Goal: Book appointment/travel/reservation

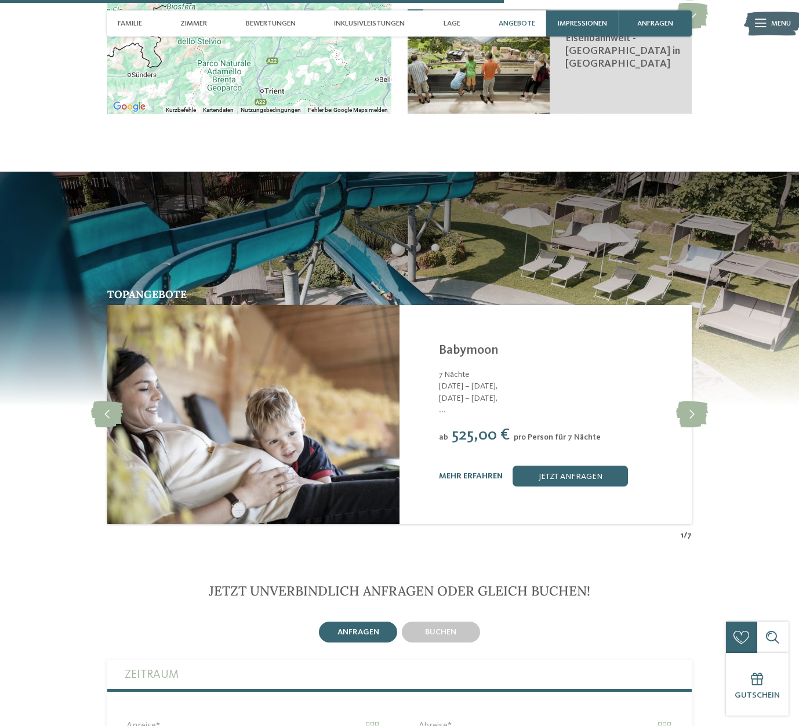
scroll to position [2203, 0]
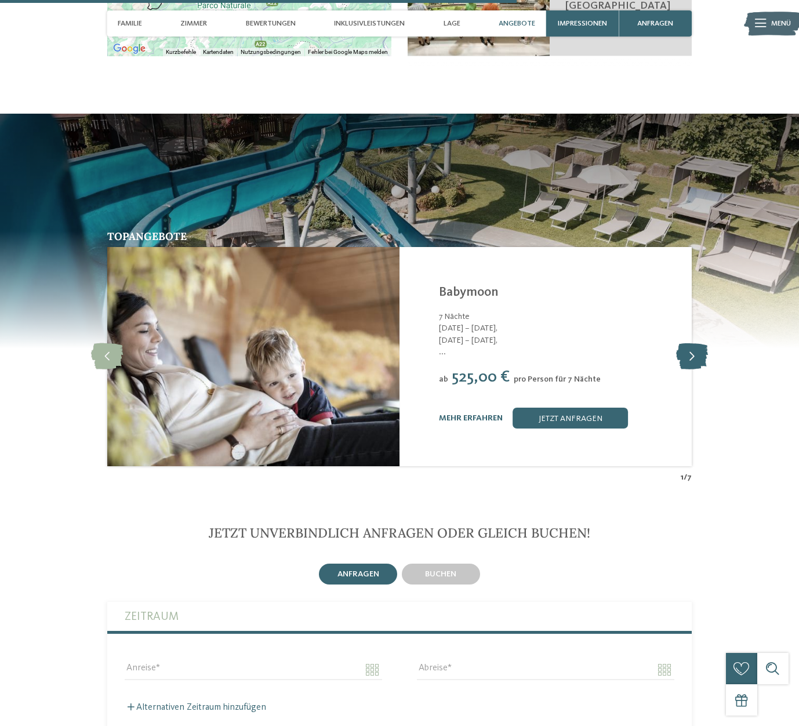
click at [683, 344] on icon at bounding box center [692, 357] width 32 height 26
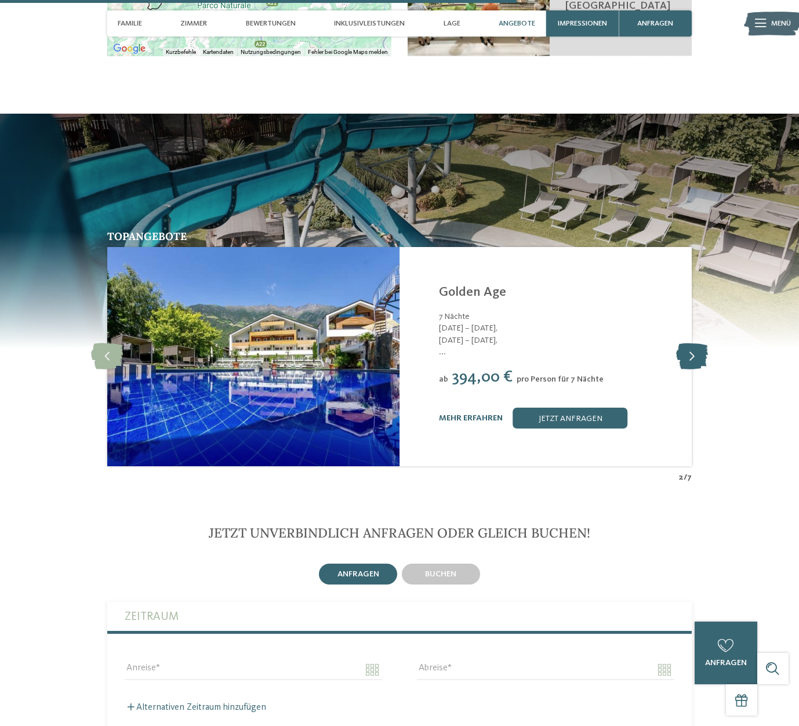
click at [683, 344] on icon at bounding box center [692, 357] width 32 height 26
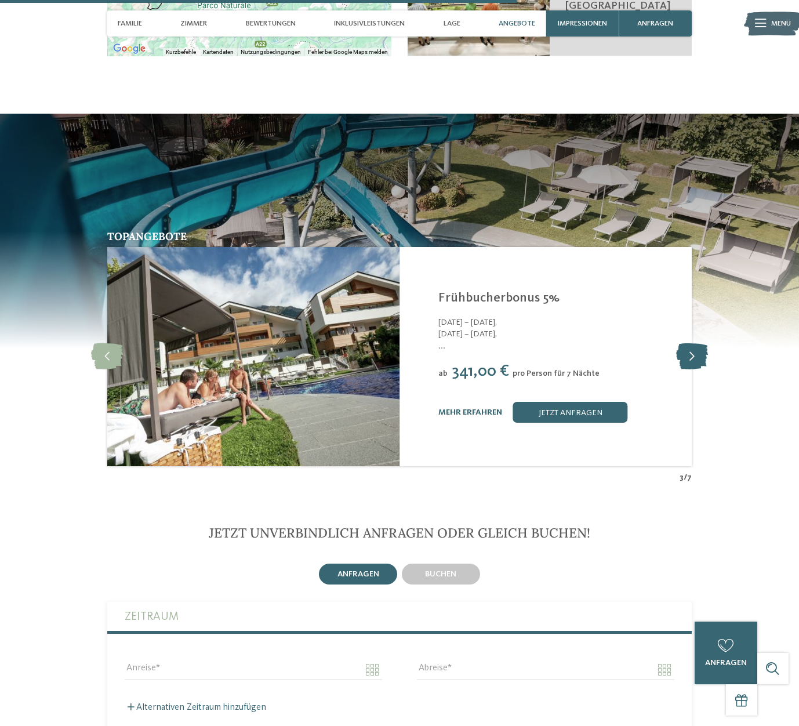
click at [683, 344] on icon at bounding box center [692, 357] width 32 height 26
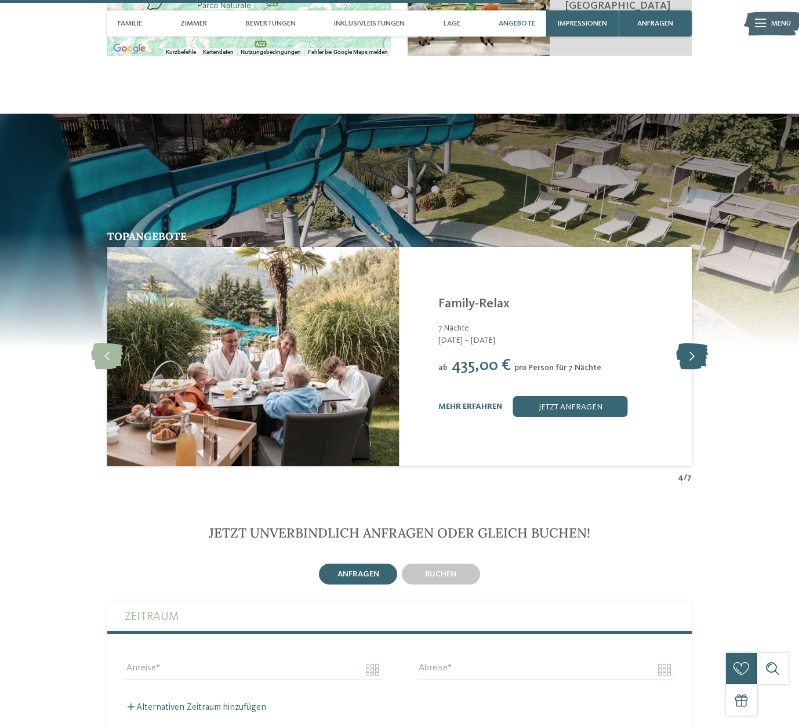
click at [683, 344] on icon at bounding box center [692, 357] width 32 height 26
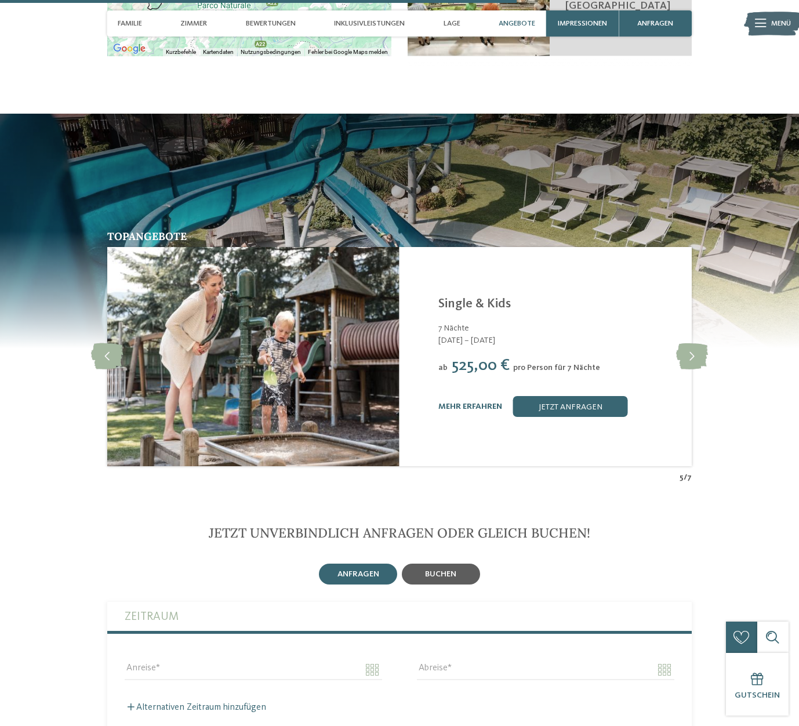
click at [425, 570] on span "buchen" at bounding box center [440, 574] width 31 height 8
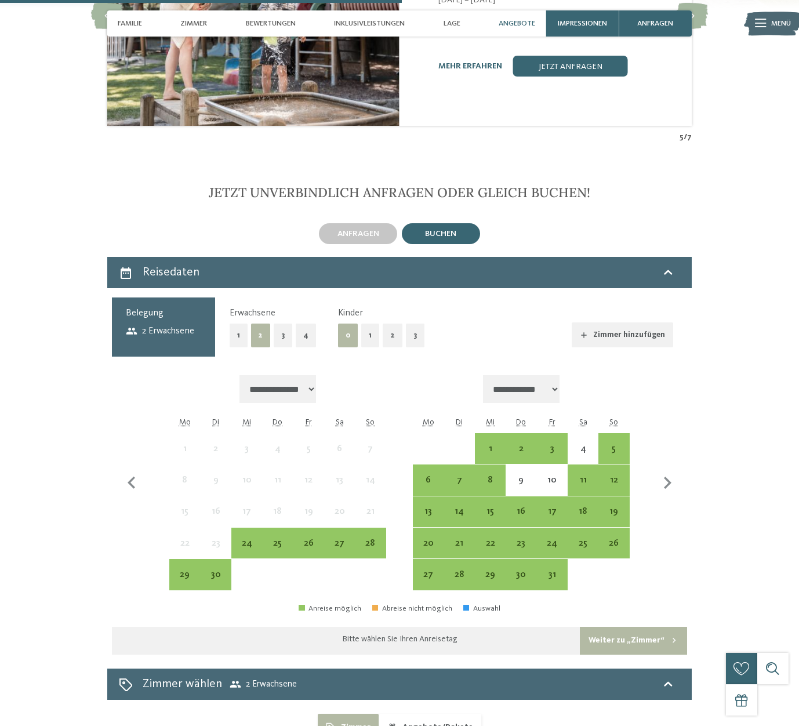
scroll to position [2551, 0]
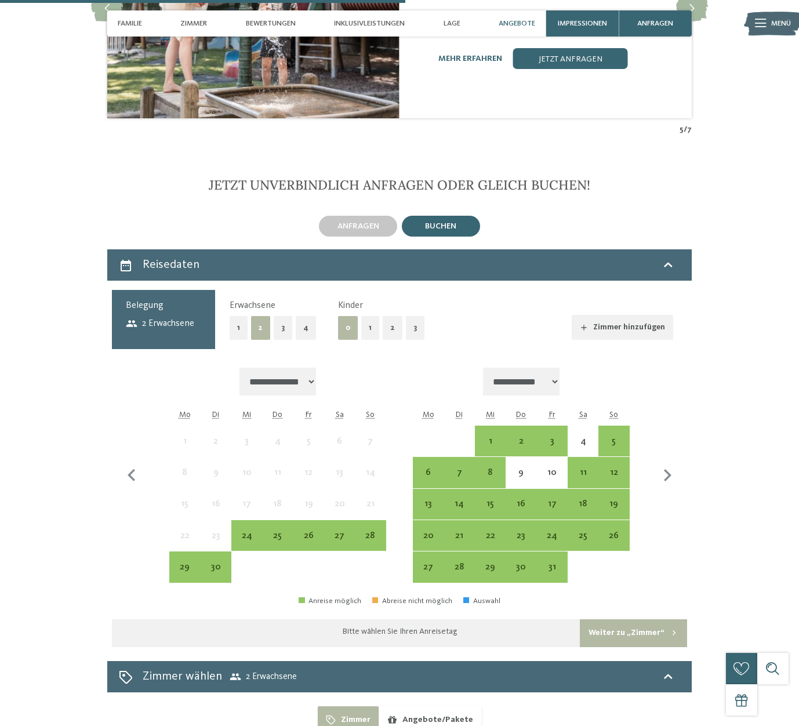
click at [388, 319] on button "2" at bounding box center [393, 328] width 20 height 24
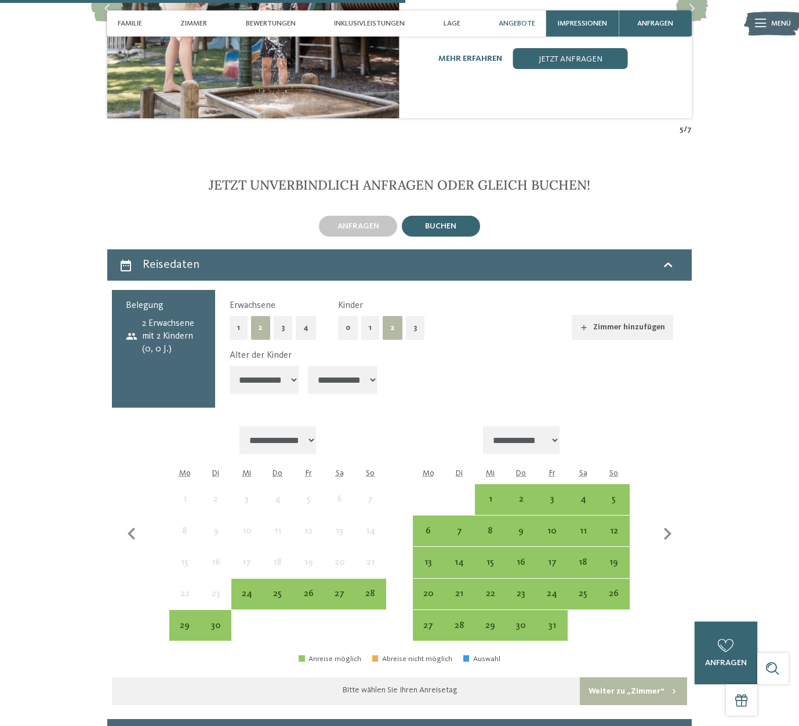
click at [237, 316] on button "1" at bounding box center [239, 328] width 18 height 24
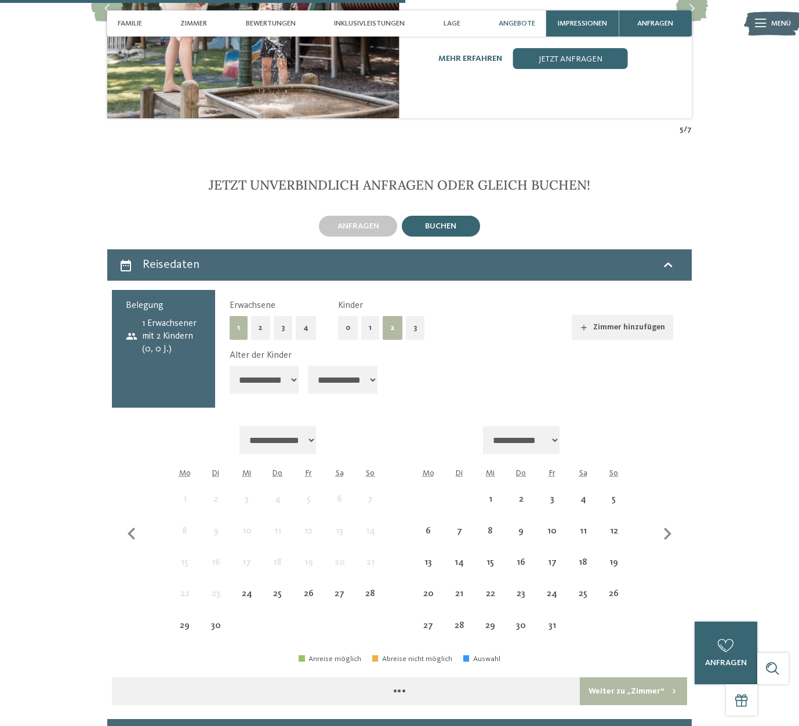
click at [279, 378] on select "**********" at bounding box center [265, 380] width 70 height 28
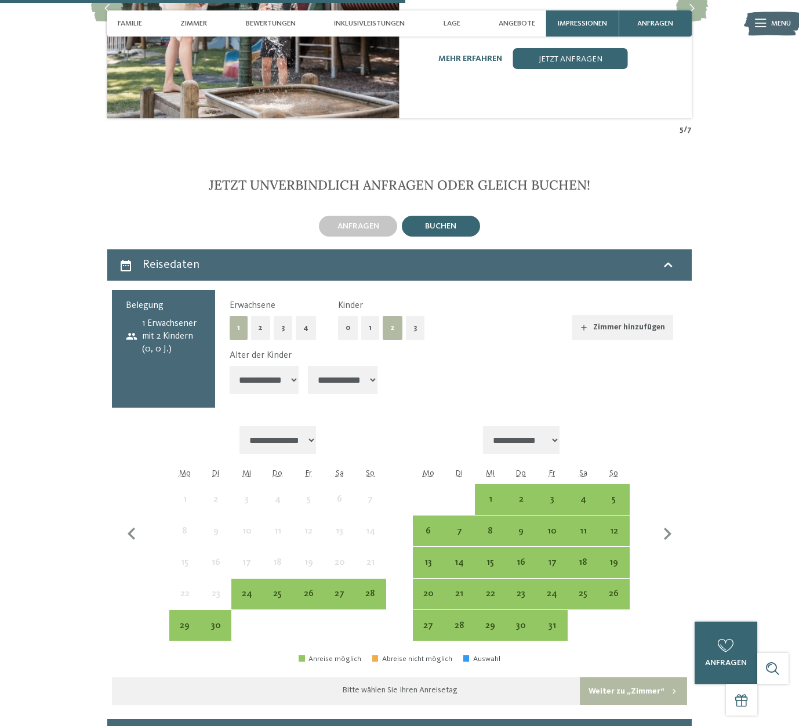
select select "*"
click at [230, 366] on select "**********" at bounding box center [265, 380] width 70 height 28
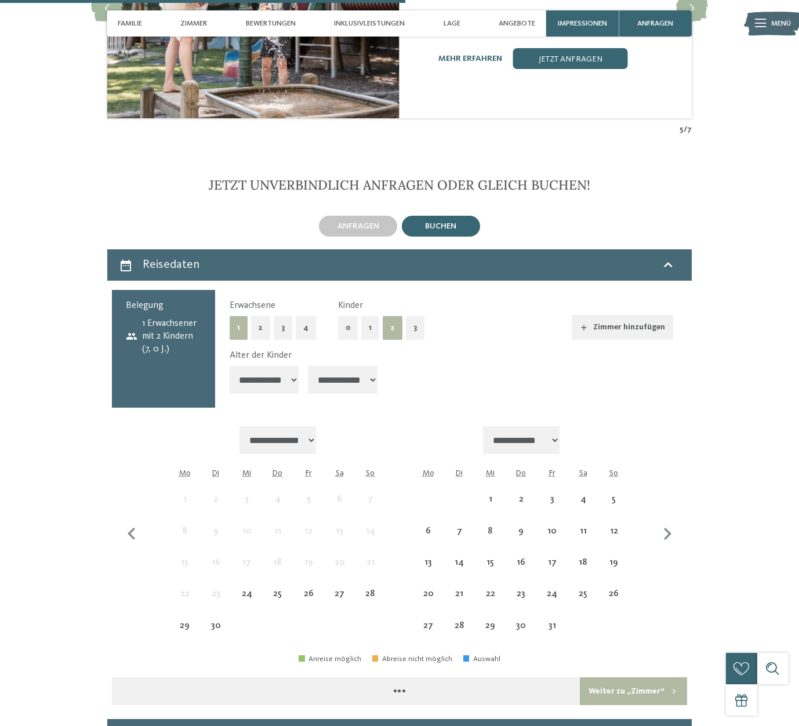
click at [351, 366] on select "**********" at bounding box center [343, 380] width 70 height 28
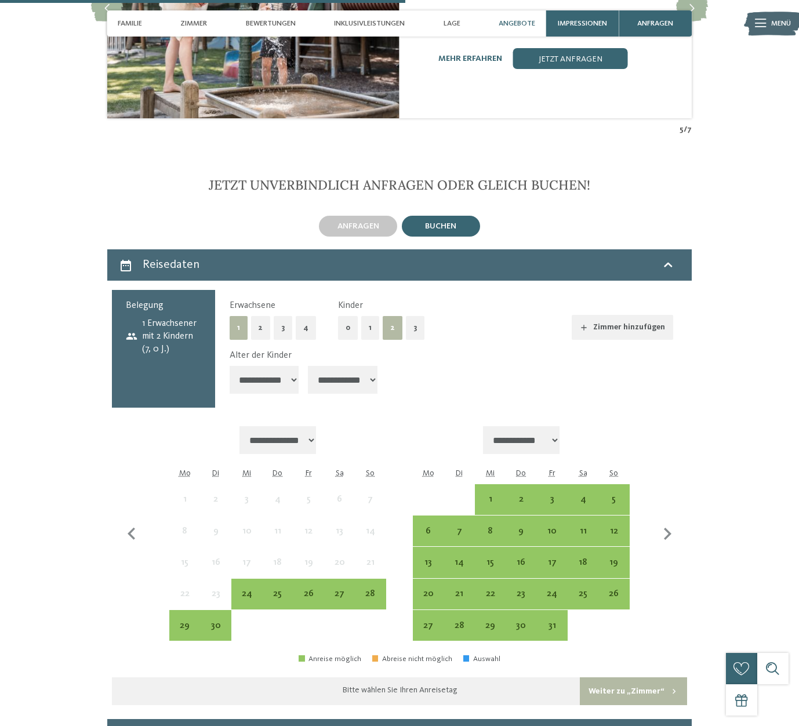
select select "**"
click at [310, 366] on select "**********" at bounding box center [343, 380] width 70 height 28
click at [561, 495] on div "3" at bounding box center [552, 509] width 28 height 28
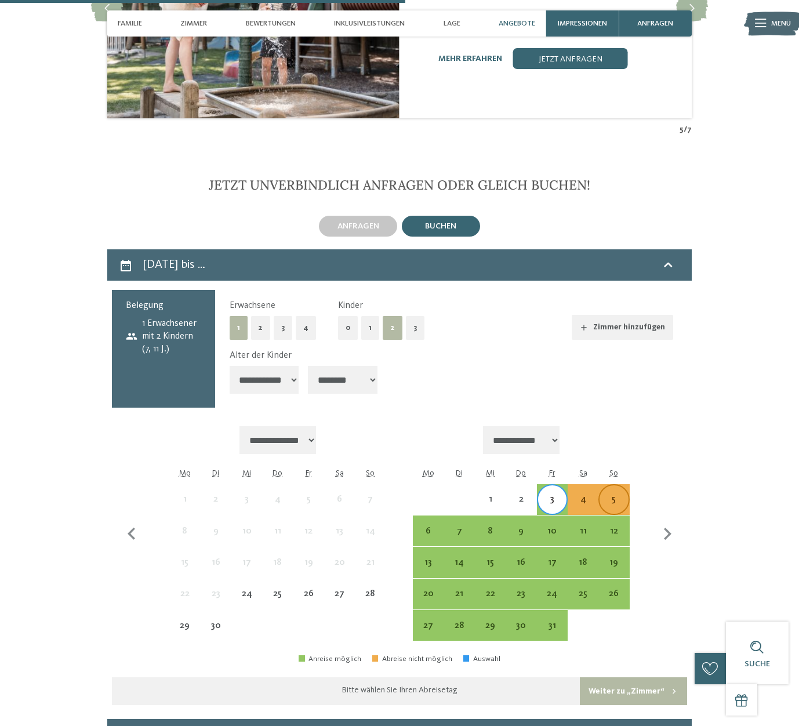
click at [616, 495] on div "5" at bounding box center [614, 509] width 28 height 28
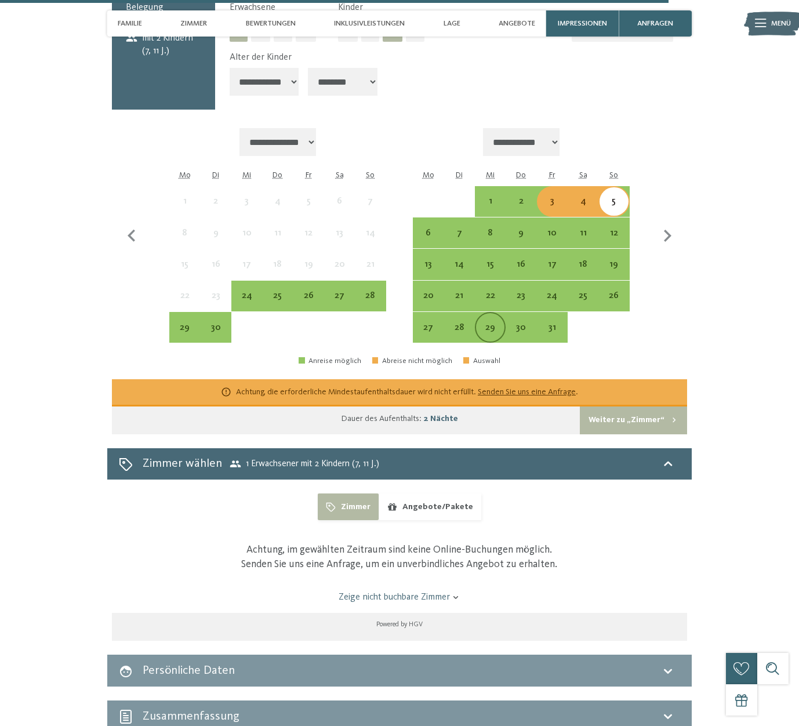
scroll to position [2783, 0]
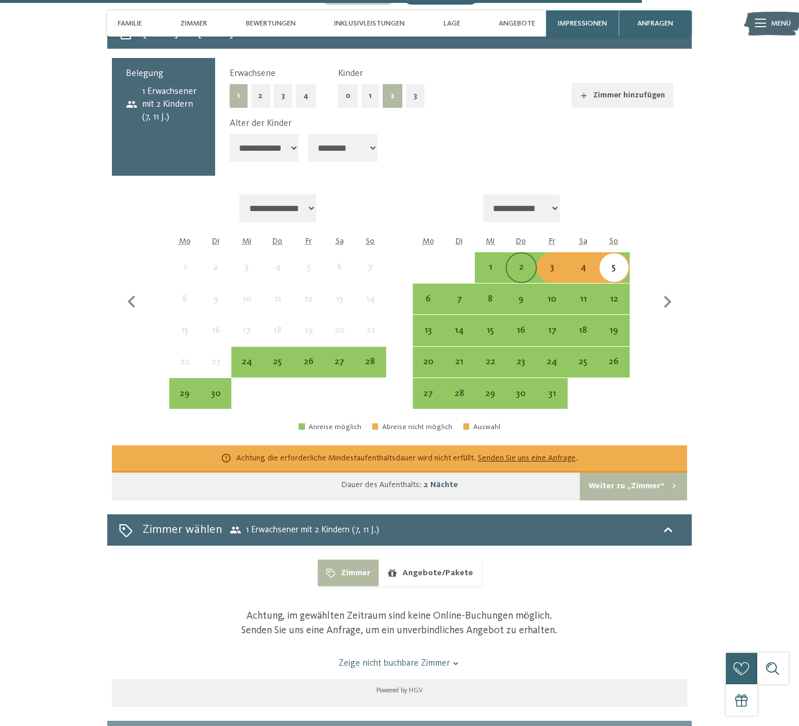
click at [523, 263] on div "2" at bounding box center [521, 277] width 28 height 28
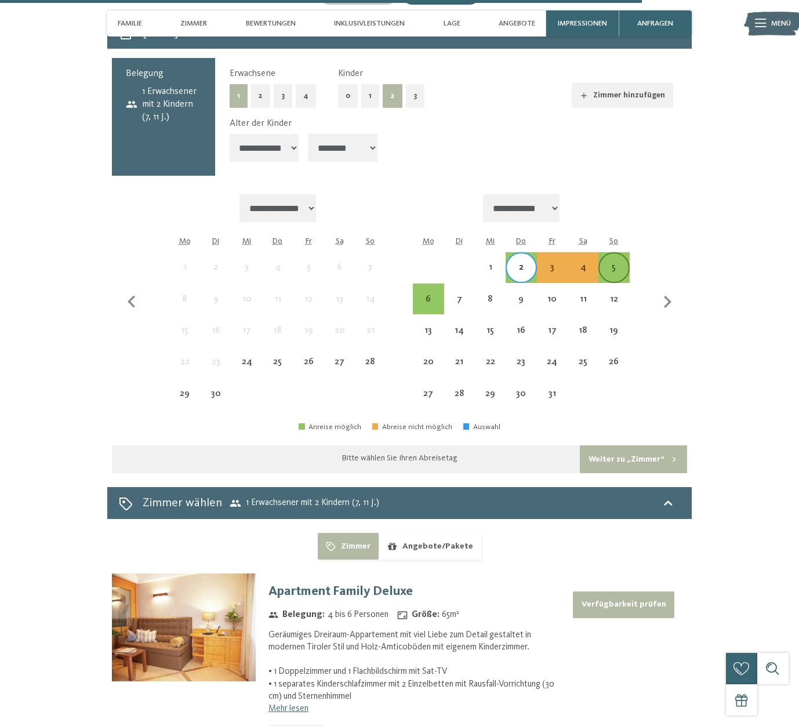
click at [617, 263] on div "5" at bounding box center [614, 277] width 28 height 28
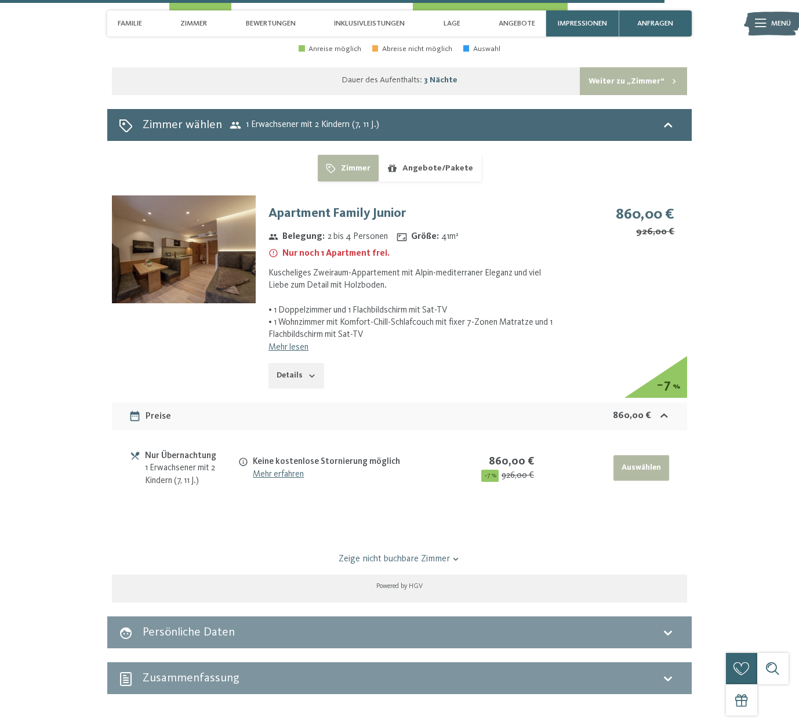
scroll to position [3073, 0]
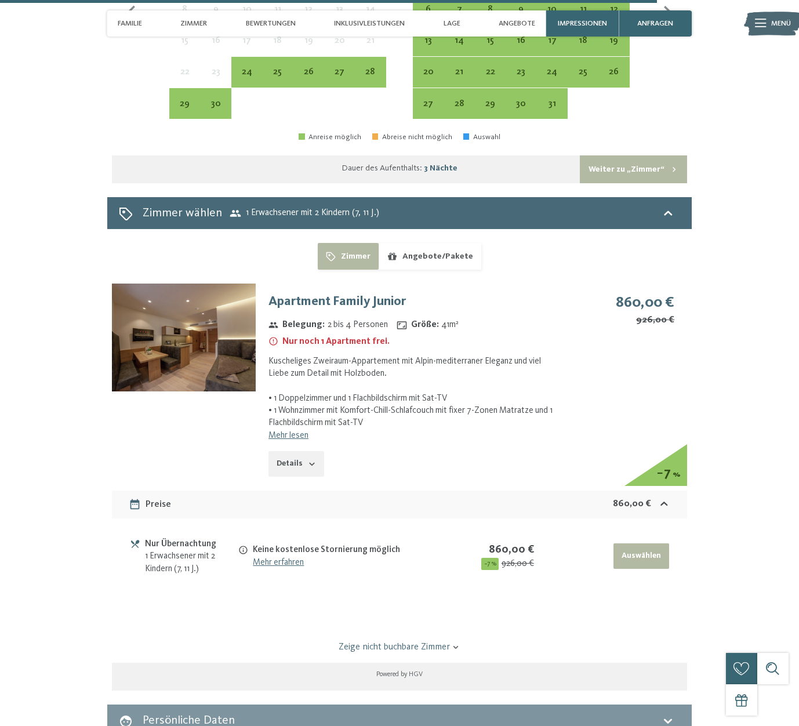
click at [448, 245] on button "Angebote/Pakete" at bounding box center [430, 256] width 103 height 27
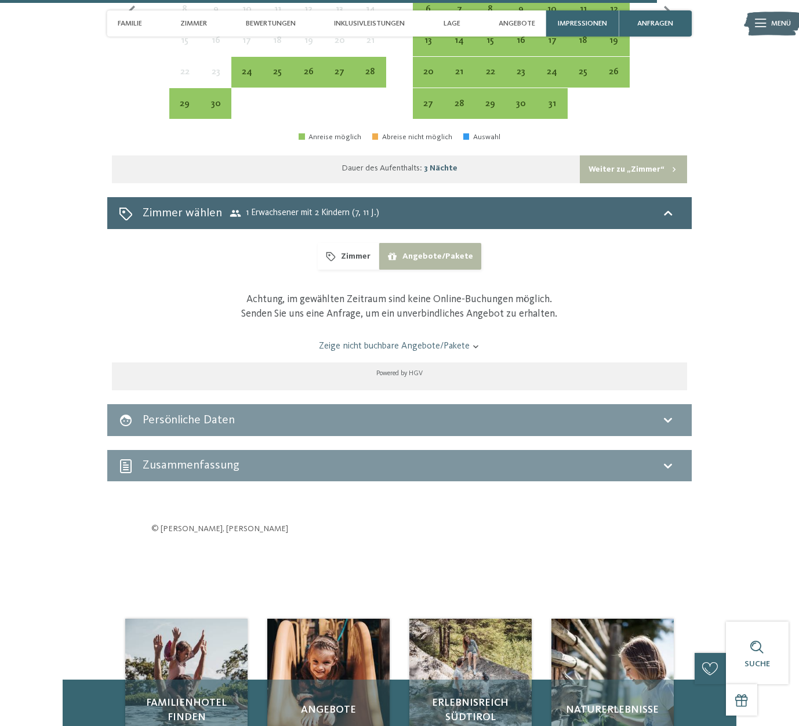
click at [328, 244] on button "Zimmer" at bounding box center [348, 256] width 61 height 27
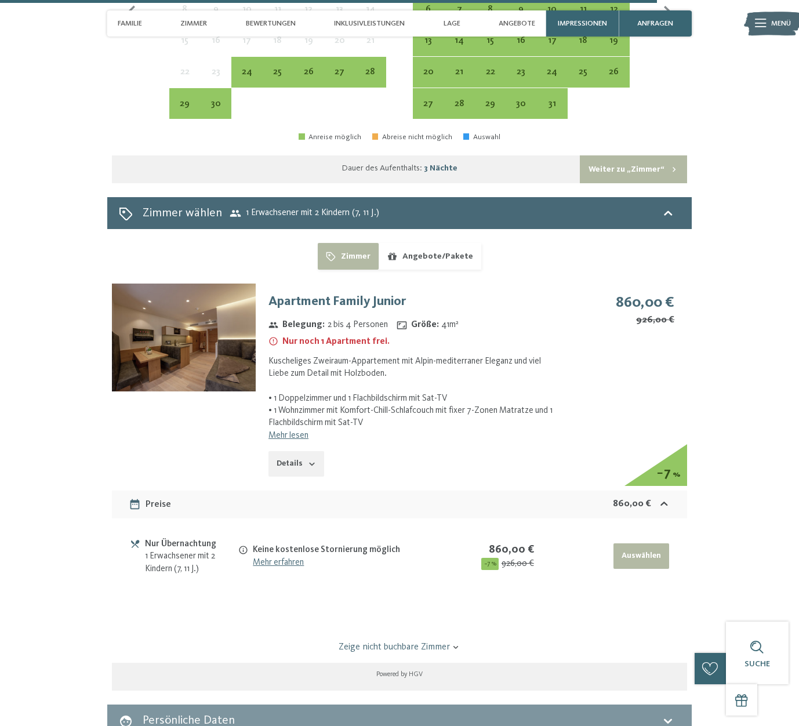
click at [305, 451] on button "Details" at bounding box center [296, 464] width 56 height 26
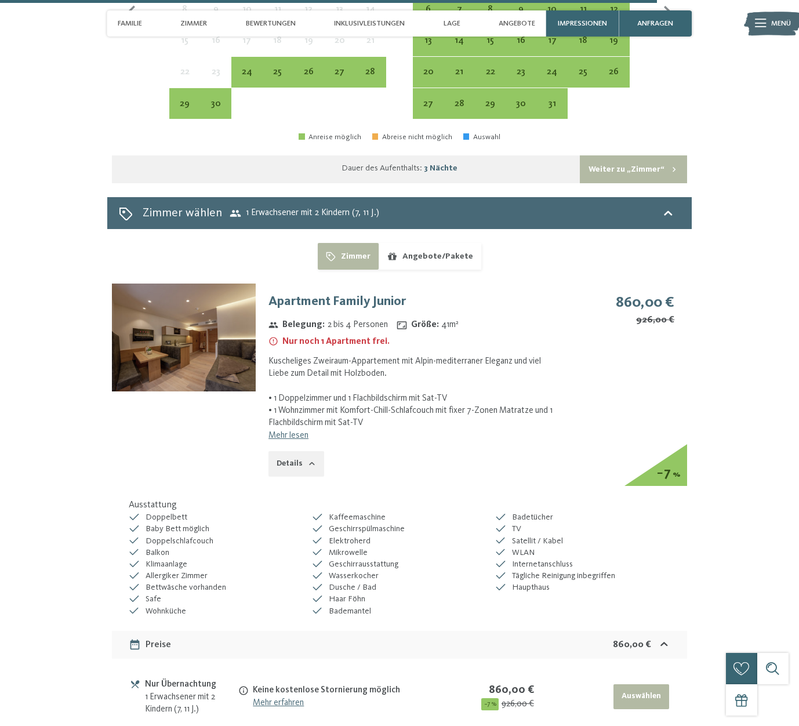
click at [305, 451] on button "Details" at bounding box center [296, 464] width 56 height 26
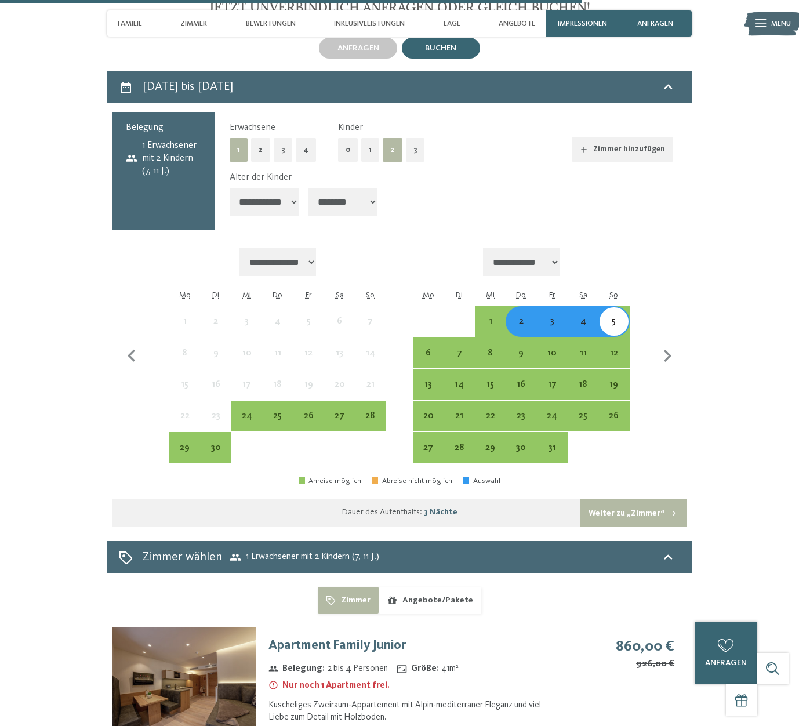
scroll to position [2725, 0]
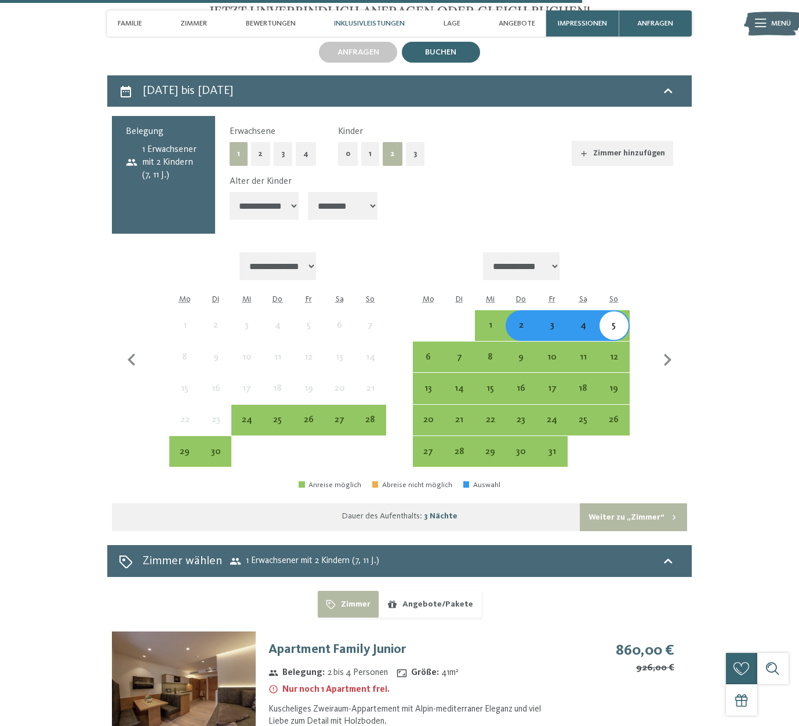
click at [371, 20] on span "Inklusivleistungen" at bounding box center [369, 23] width 71 height 9
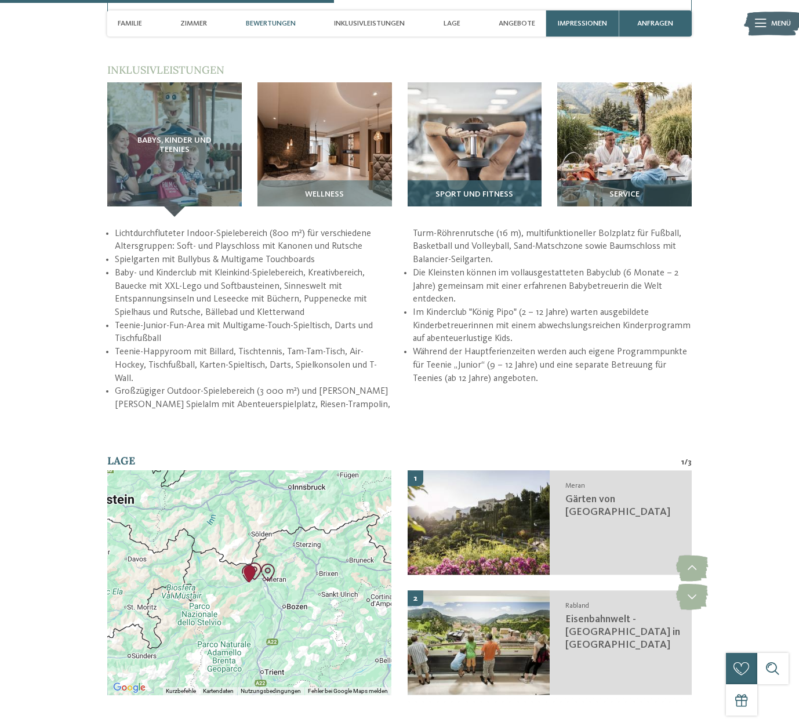
scroll to position [1563, 0]
